Goal: Find contact information: Find contact information

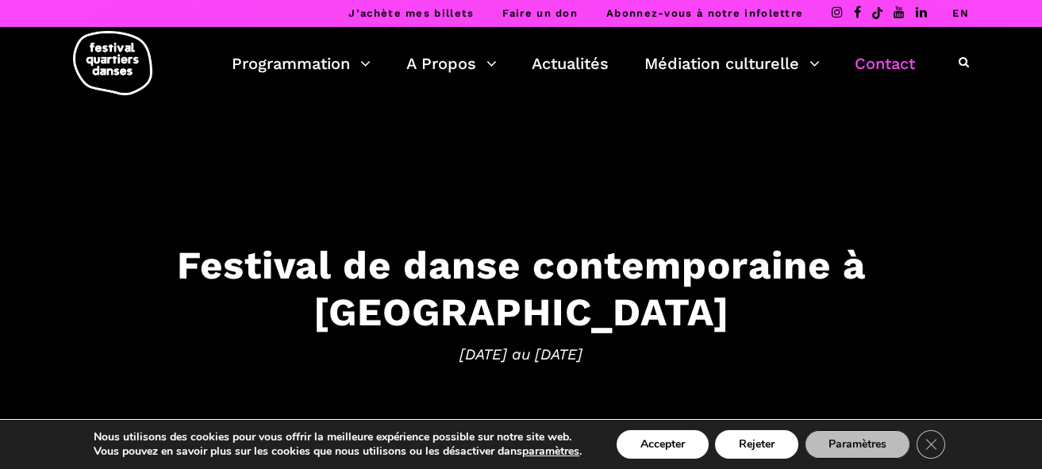
click at [900, 62] on link "Contact" at bounding box center [885, 63] width 60 height 27
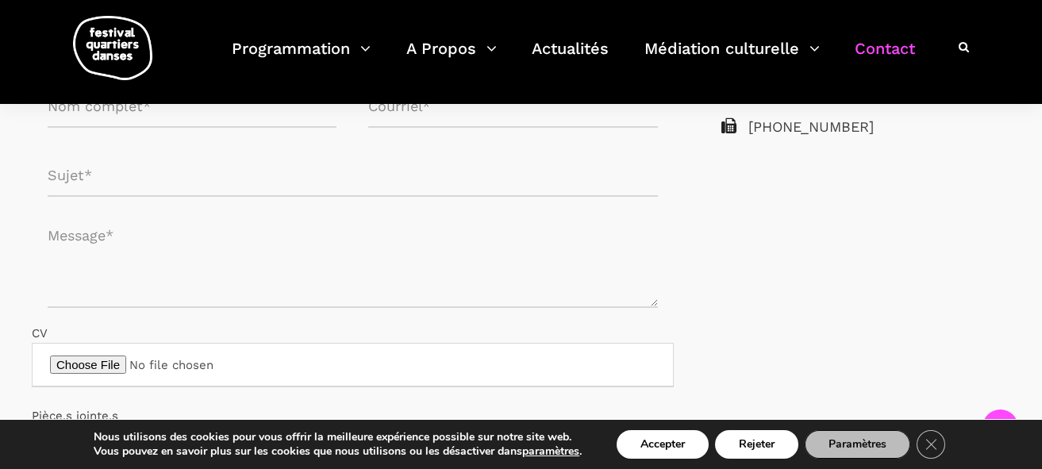
scroll to position [476, 0]
click at [690, 450] on button "Accepter" at bounding box center [663, 444] width 92 height 29
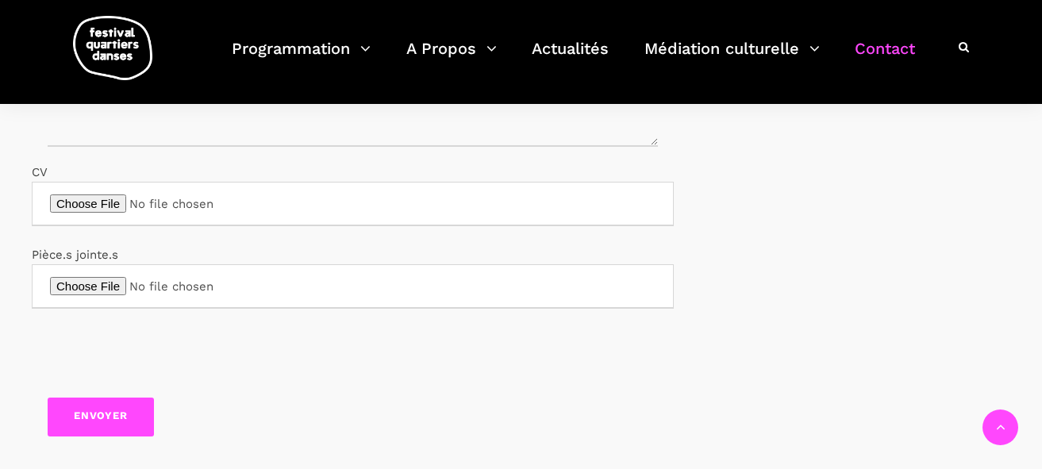
scroll to position [635, 0]
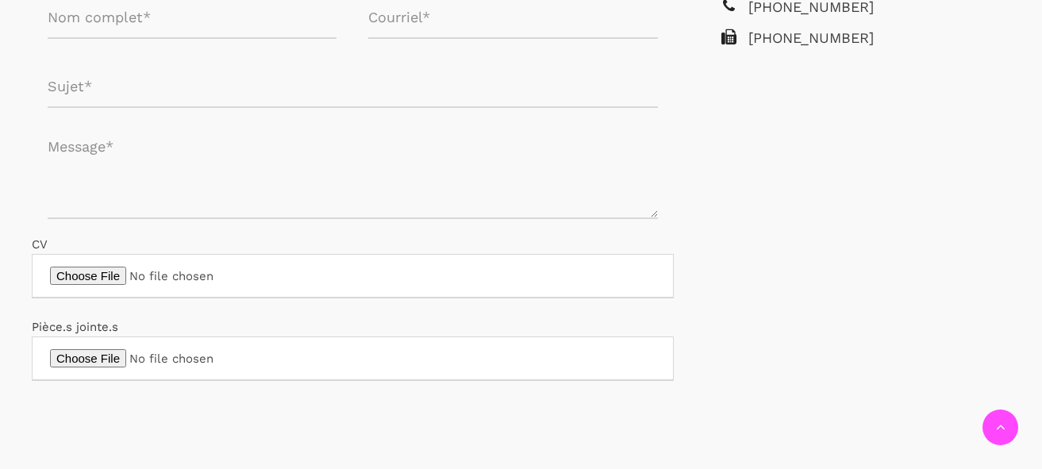
scroll to position [318, 0]
